Goal: Find specific page/section: Find specific page/section

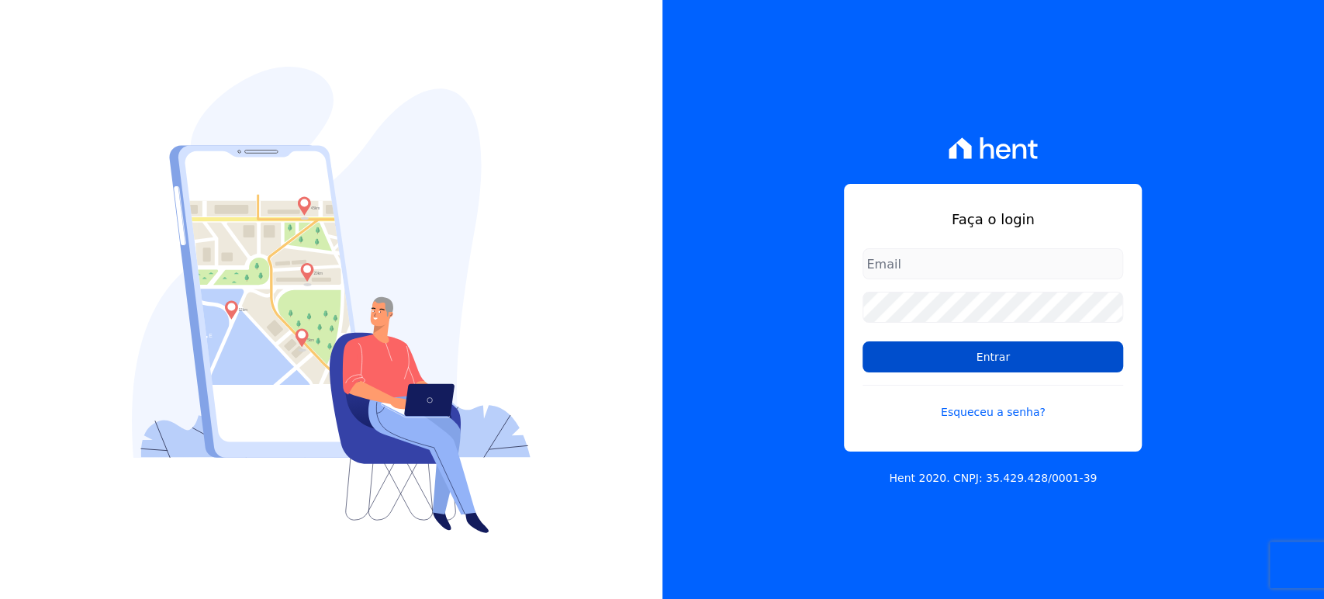
type input "[PERSON_NAME][EMAIL_ADDRESS][DOMAIN_NAME]"
click at [907, 361] on input "Entrar" at bounding box center [993, 356] width 261 height 31
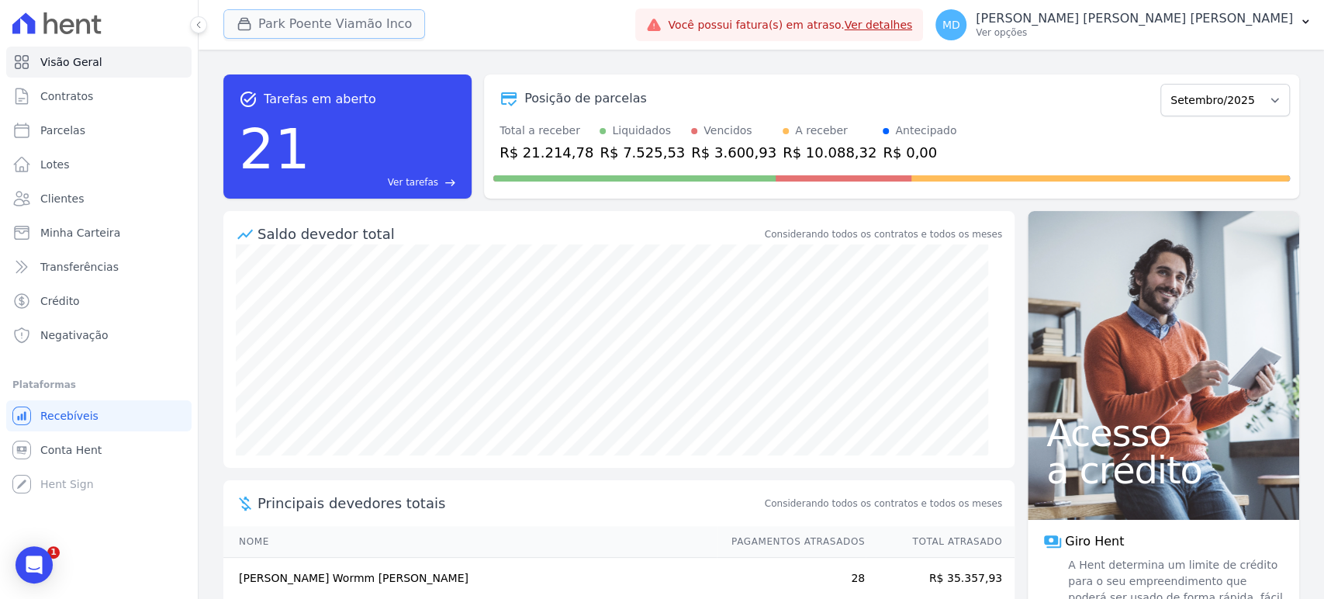
click at [298, 17] on button "Park Poente Viamão Inco" at bounding box center [324, 23] width 202 height 29
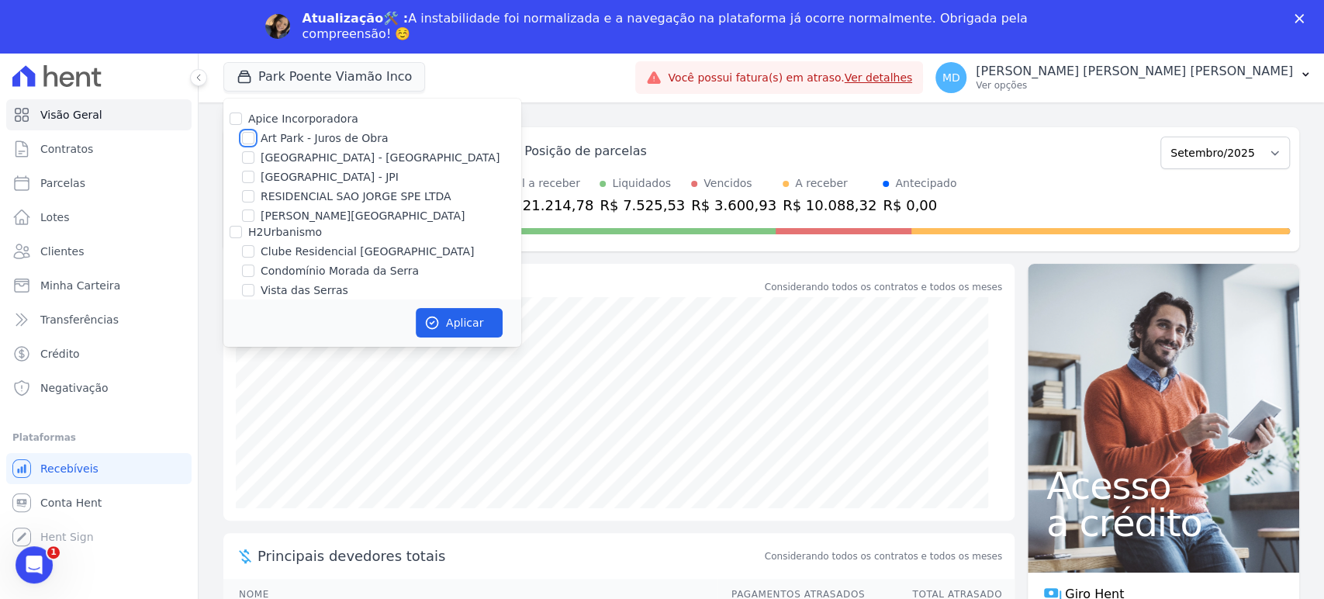
click at [247, 140] on input "Art Park - Juros de Obra" at bounding box center [248, 138] width 12 height 12
checkbox input "true"
click at [248, 156] on input "[GEOGRAPHIC_DATA] - [GEOGRAPHIC_DATA]" at bounding box center [248, 157] width 12 height 12
checkbox input "true"
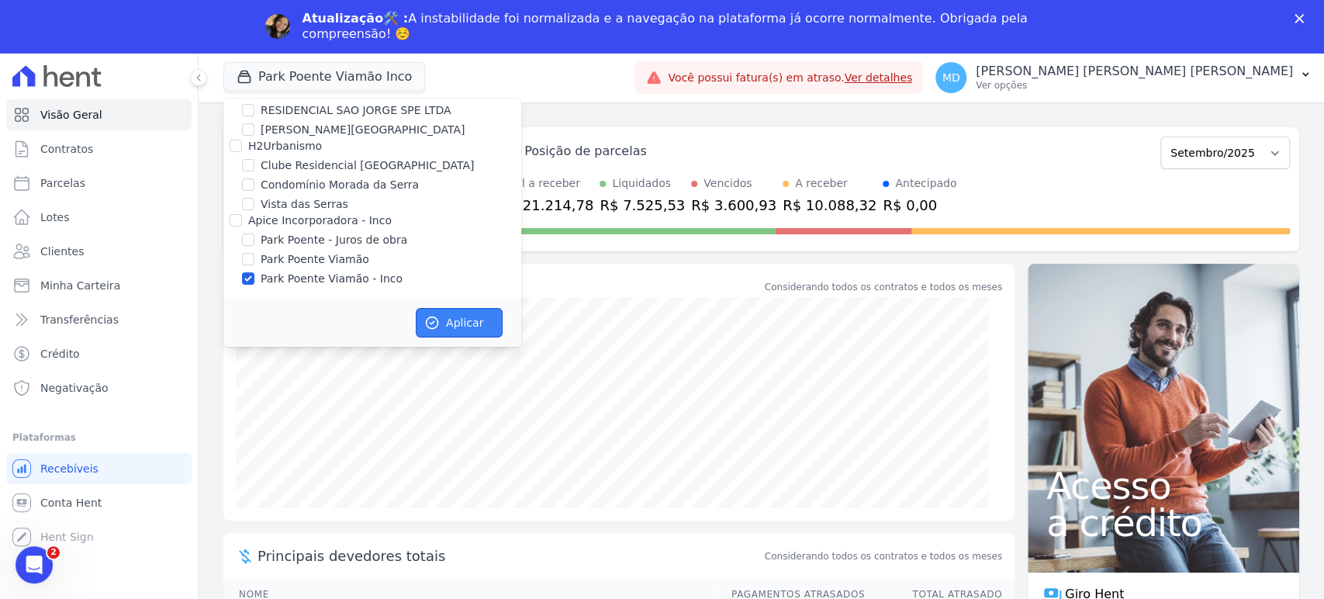
click at [479, 329] on button "Aplicar" at bounding box center [459, 322] width 87 height 29
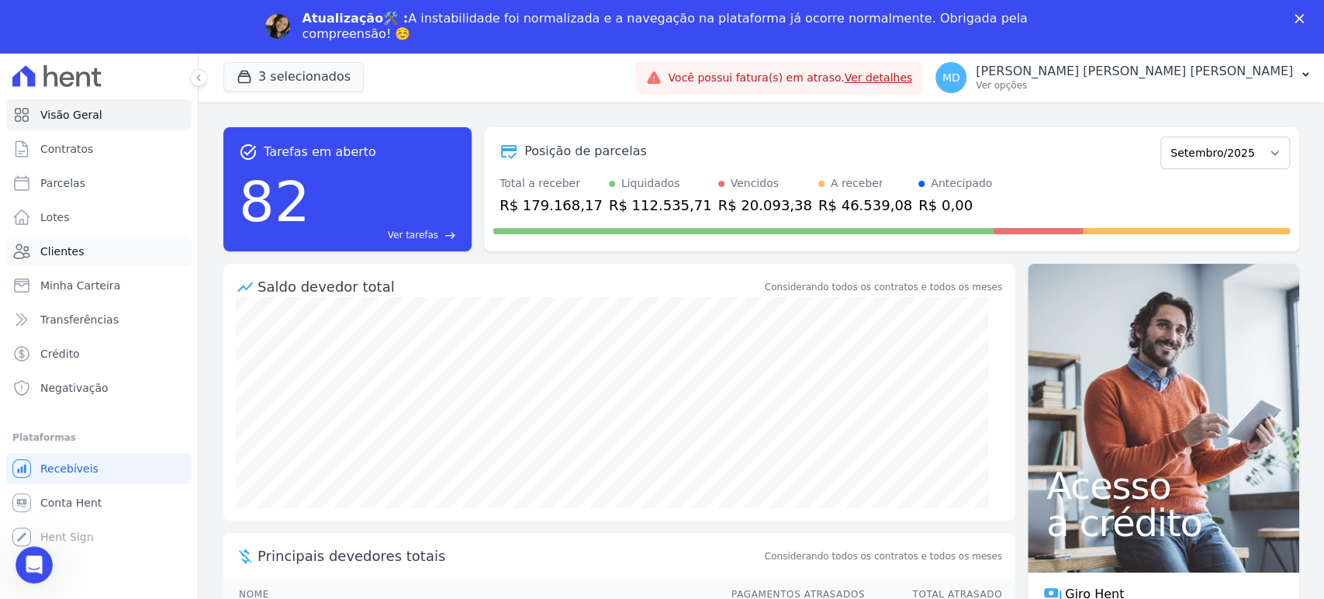
click at [49, 252] on span "Clientes" at bounding box center [61, 252] width 43 height 16
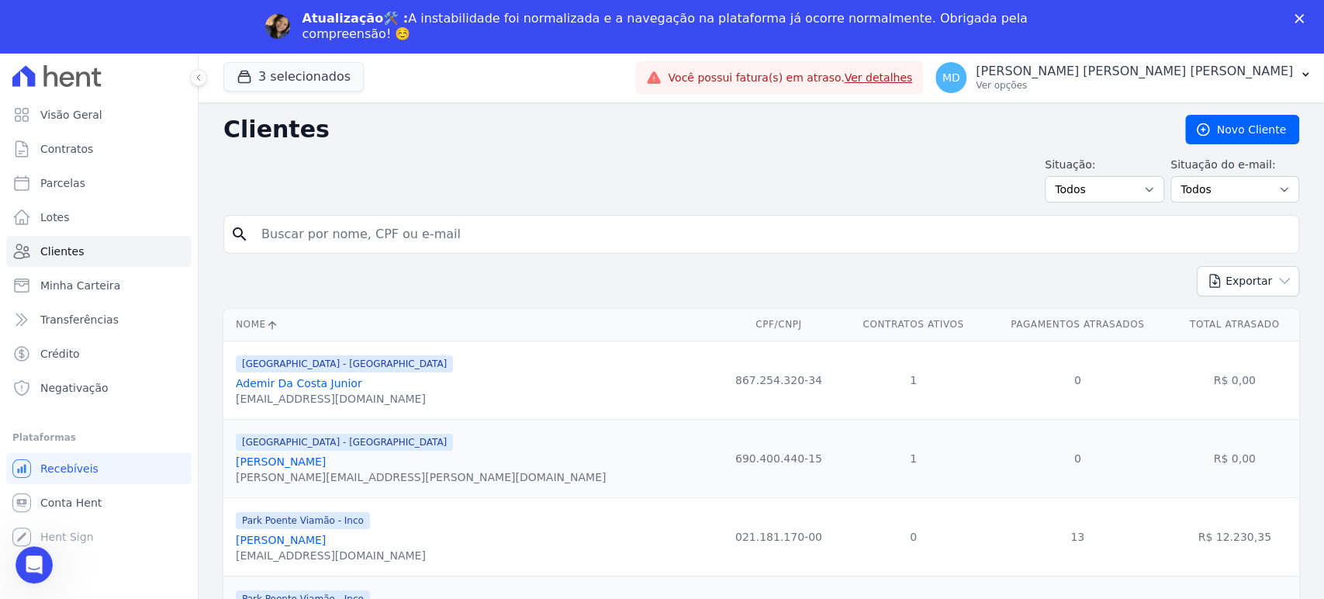
click at [379, 225] on input "search" at bounding box center [772, 234] width 1040 height 31
paste input "VITÓRIA [PERSON_NAME] DE [PERSON_NAME]"
type input "VITÓRIA [PERSON_NAME] DE [PERSON_NAME]"
